Goal: Share content

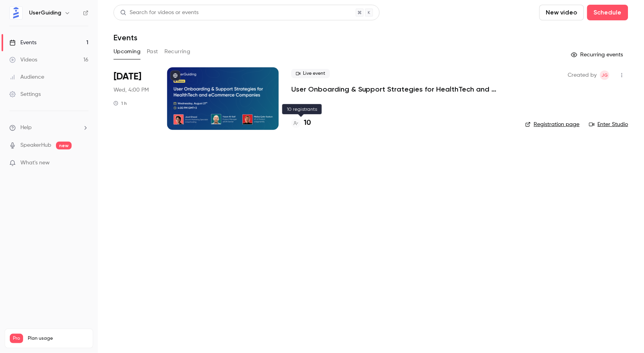
click at [309, 124] on h4 "10" at bounding box center [307, 123] width 7 height 11
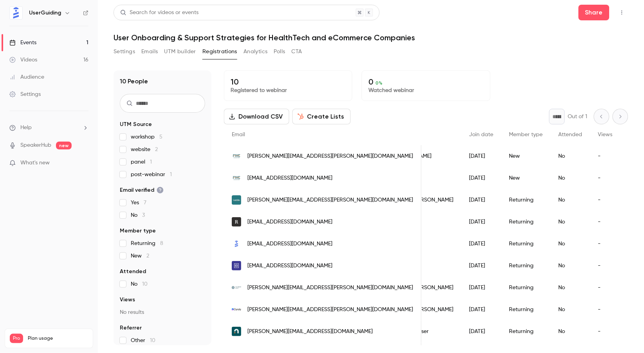
scroll to position [0, 23]
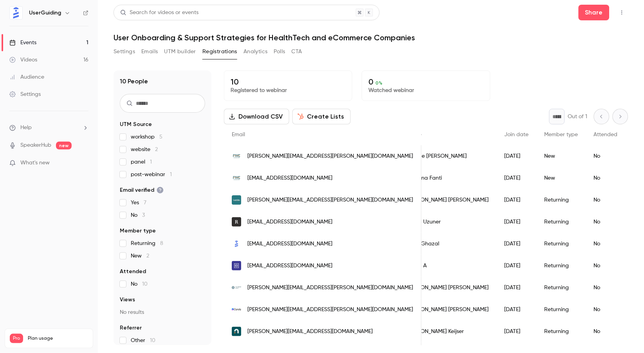
click at [128, 54] on button "Settings" at bounding box center [124, 51] width 22 height 13
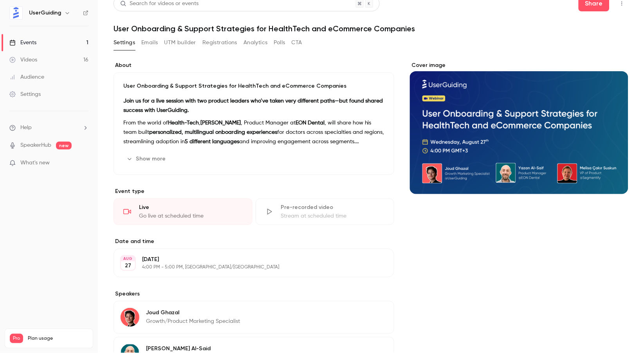
scroll to position [9, 0]
click at [323, 126] on p "From the world of Health-Tech , [GEOGRAPHIC_DATA] , Product Manager at EON Dent…" at bounding box center [253, 132] width 261 height 28
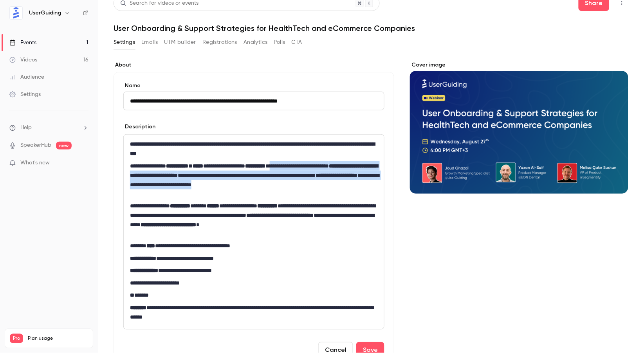
drag, startPoint x: 324, startPoint y: 165, endPoint x: 326, endPoint y: 189, distance: 24.0
click at [326, 189] on p "**********" at bounding box center [254, 179] width 248 height 37
copy p "**********"
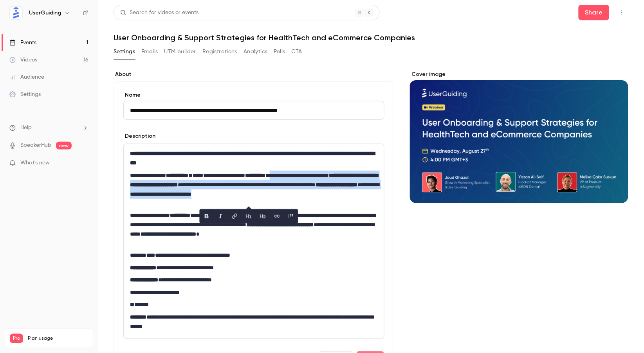
scroll to position [0, 0]
click at [594, 11] on button "Share" at bounding box center [593, 13] width 31 height 16
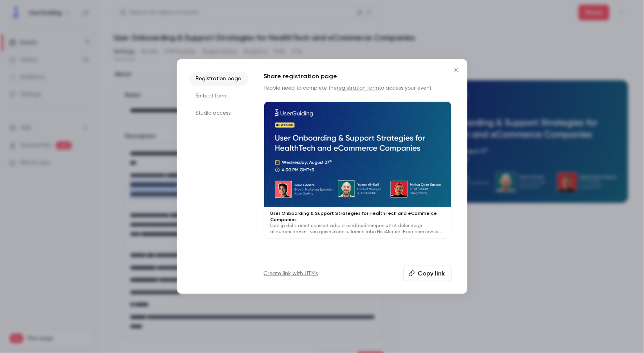
click at [428, 270] on button "Copy link" at bounding box center [427, 274] width 48 height 16
